Goal: Find specific page/section: Locate item on page

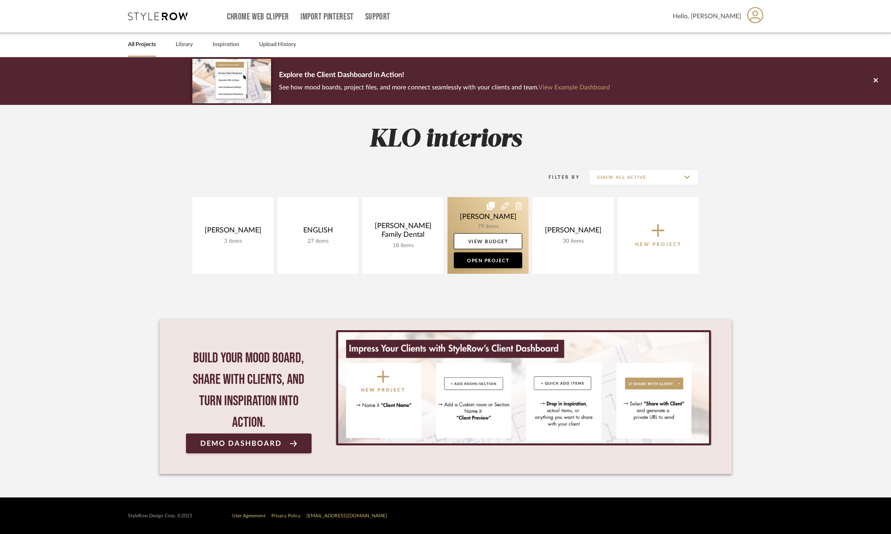
click at [494, 219] on link at bounding box center [487, 235] width 81 height 77
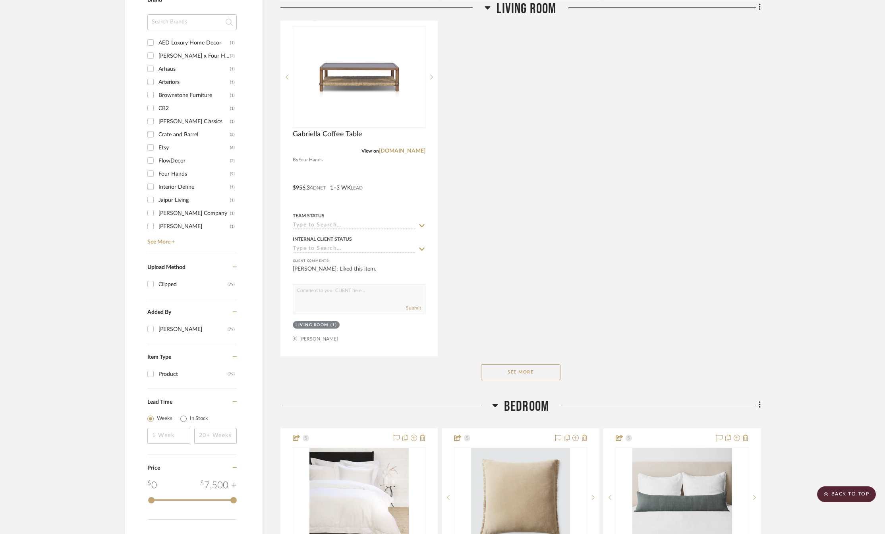
scroll to position [953, 0]
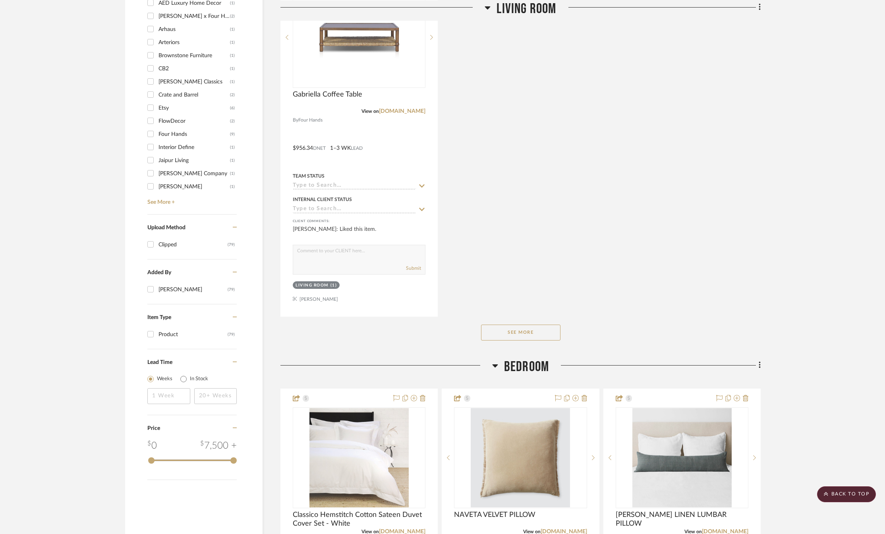
click at [532, 332] on button "See More" at bounding box center [520, 333] width 79 height 16
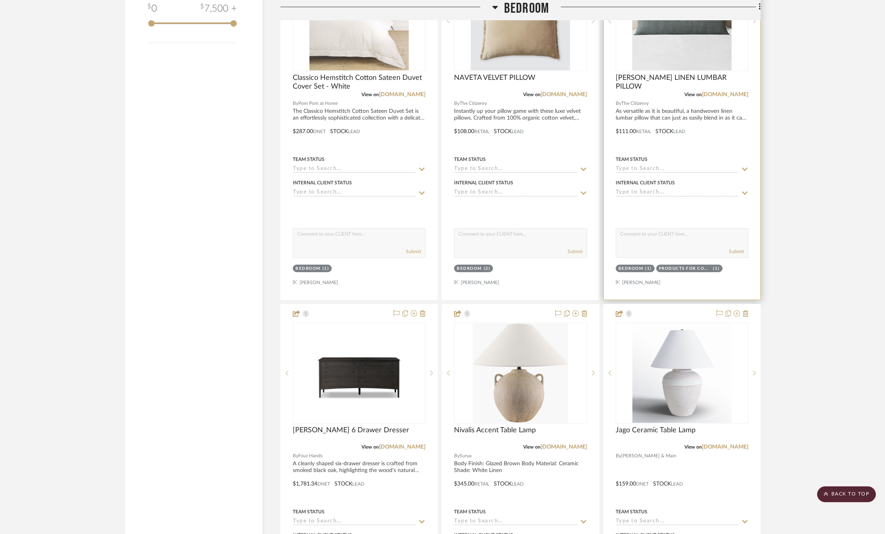
scroll to position [1549, 0]
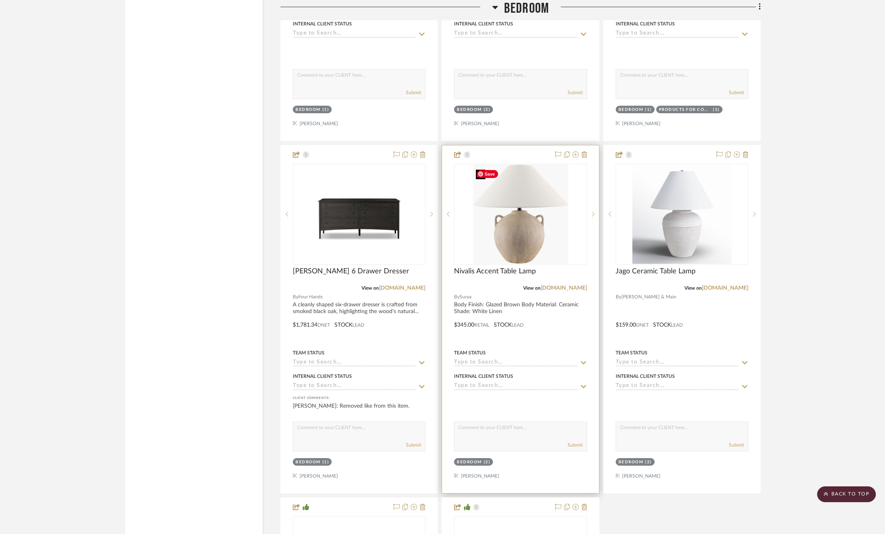
click at [519, 236] on img "0" at bounding box center [520, 213] width 95 height 99
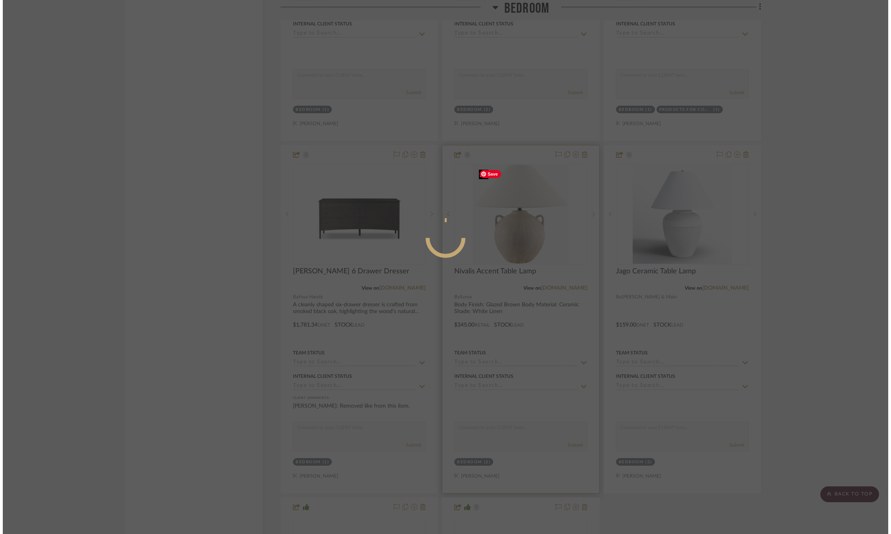
scroll to position [0, 0]
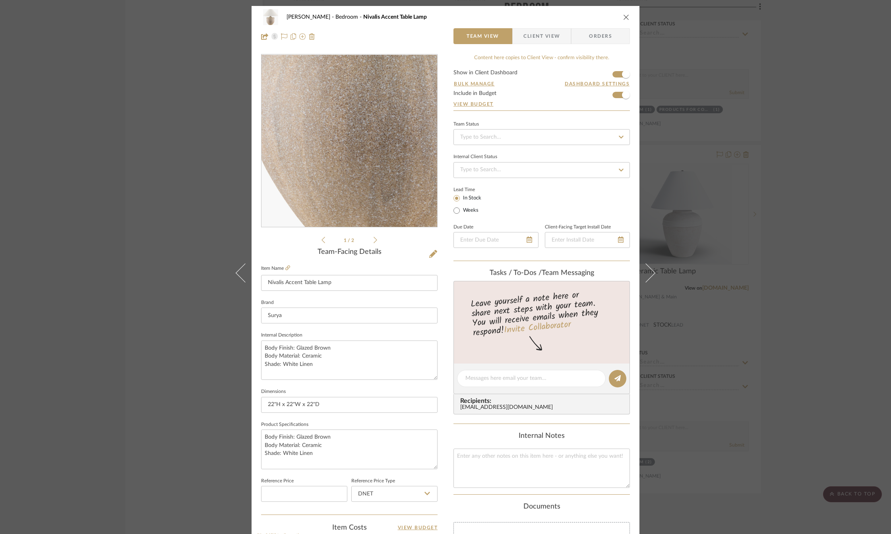
click at [333, 190] on img "0" at bounding box center [350, 141] width 166 height 172
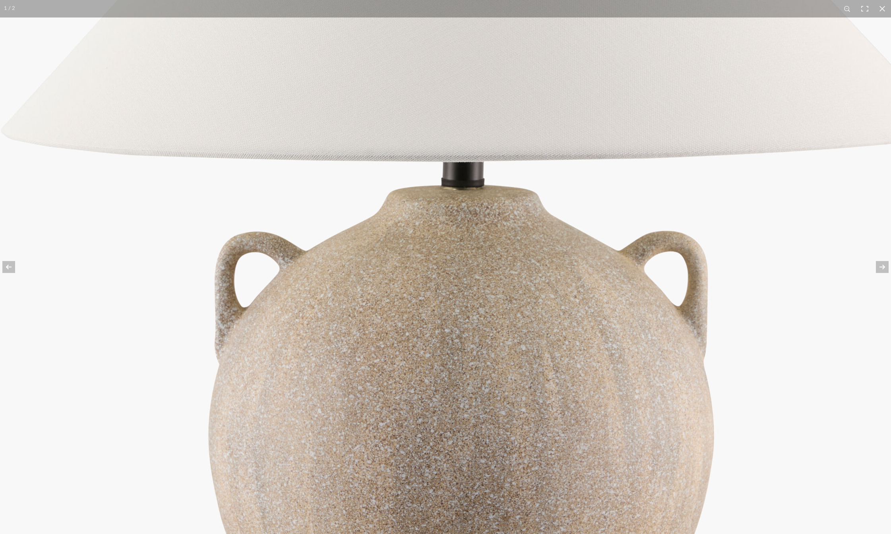
click at [160, 205] on img at bounding box center [474, 224] width 953 height 993
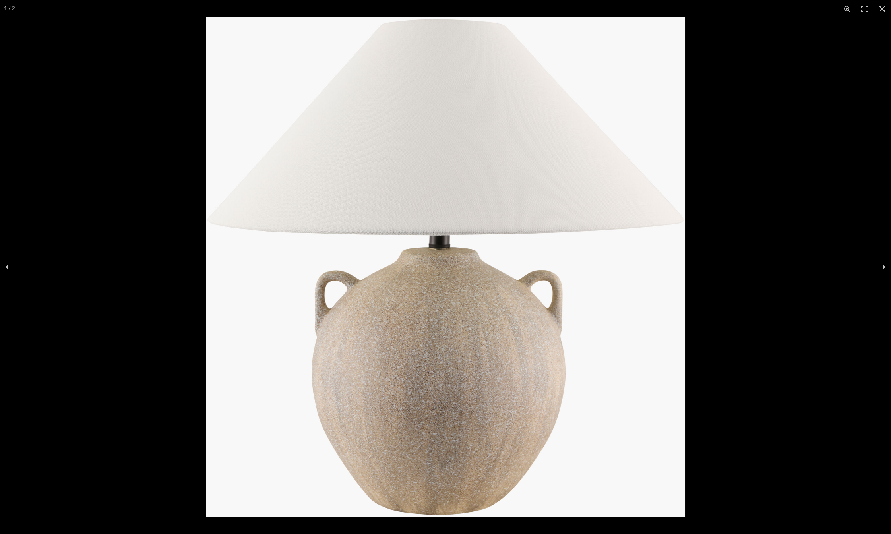
click at [690, 41] on div at bounding box center [651, 284] width 891 height 534
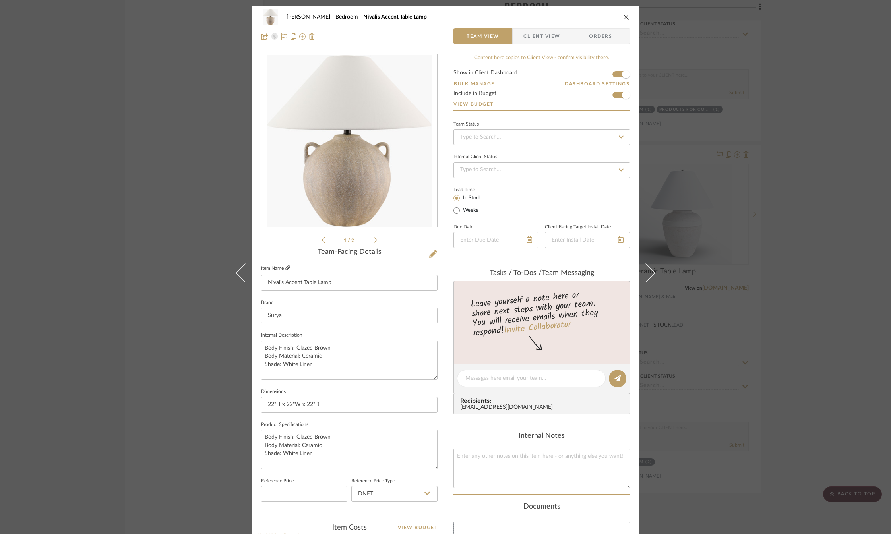
click at [285, 270] on fa-icon at bounding box center [287, 268] width 5 height 5
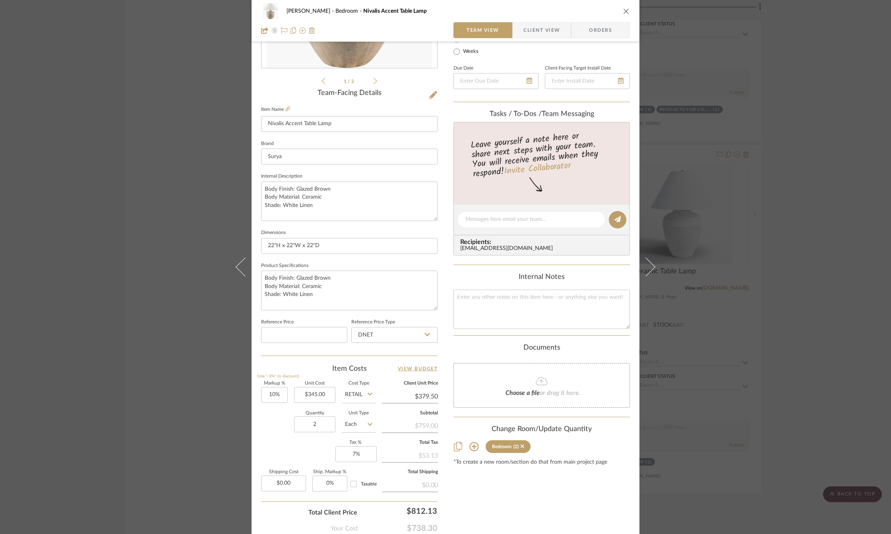
scroll to position [205, 0]
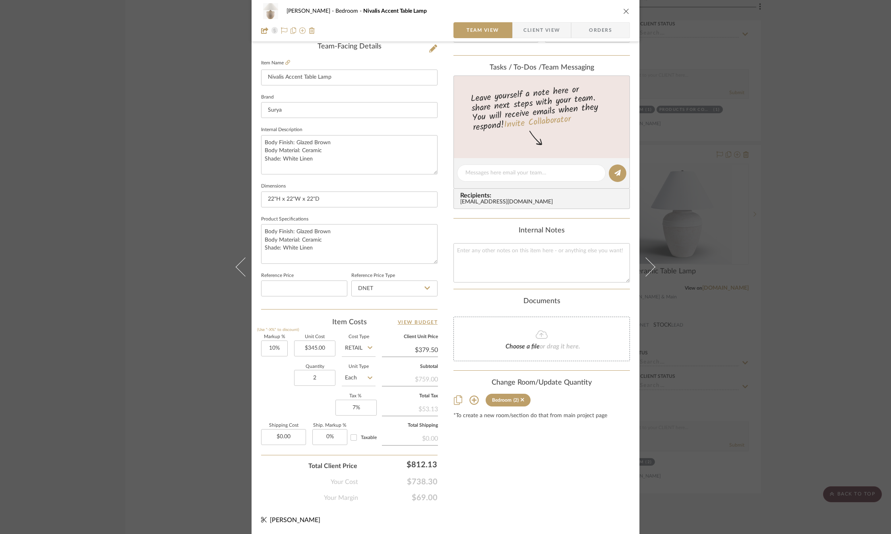
click at [625, 14] on icon "close" at bounding box center [626, 11] width 6 height 6
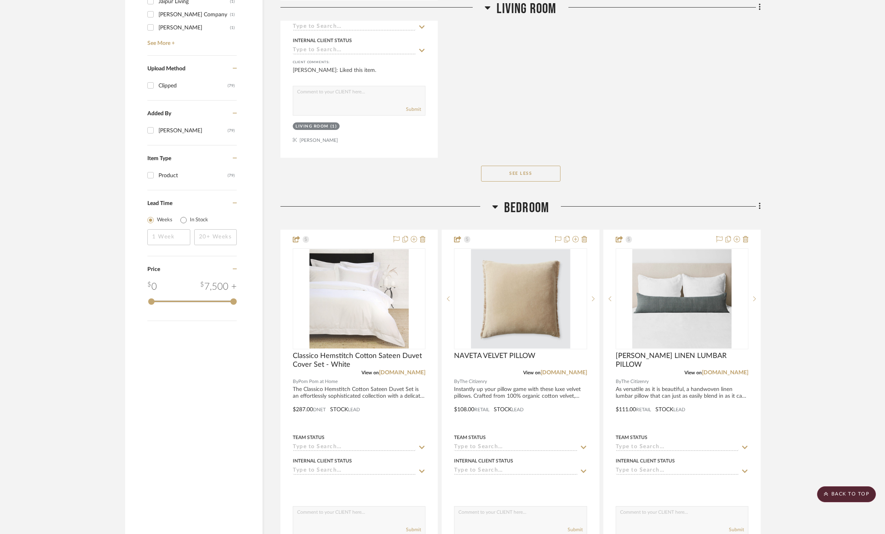
scroll to position [914, 0]
